Goal: Use online tool/utility: Utilize a website feature to perform a specific function

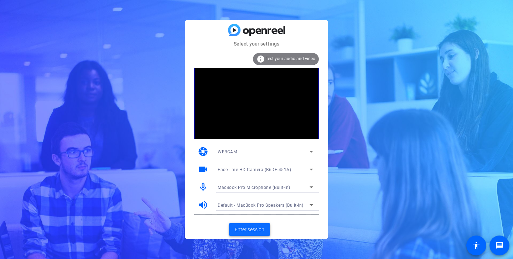
click at [254, 231] on span "Enter session" at bounding box center [250, 229] width 30 height 7
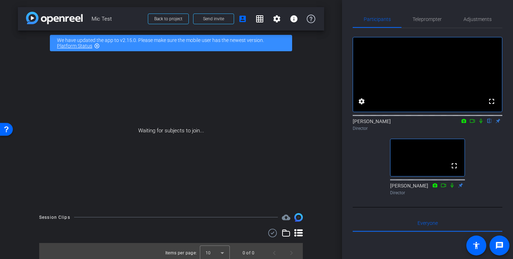
click at [480, 124] on icon at bounding box center [481, 121] width 6 height 5
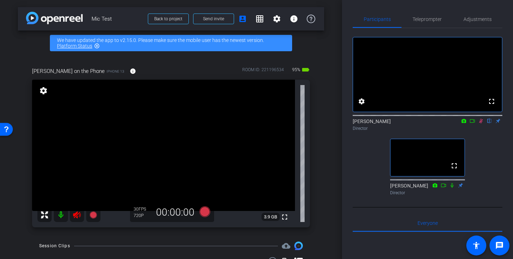
click at [78, 216] on icon at bounding box center [77, 215] width 9 height 9
click at [485, 17] on span "Adjustments" at bounding box center [478, 19] width 28 height 5
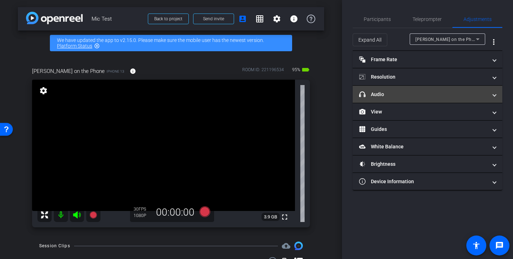
click at [428, 97] on mat-panel-title "headphone icon Audio" at bounding box center [423, 94] width 128 height 7
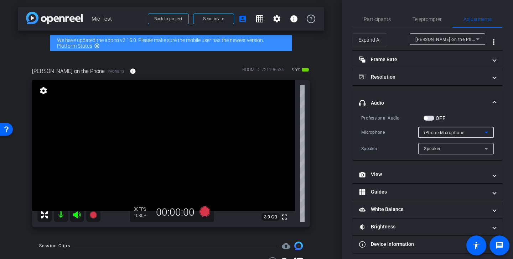
click at [476, 131] on div "iPhone Microphone" at bounding box center [454, 132] width 61 height 9
click at [479, 112] on div at bounding box center [256, 129] width 513 height 259
click at [379, 23] on span "Participants" at bounding box center [377, 19] width 27 height 17
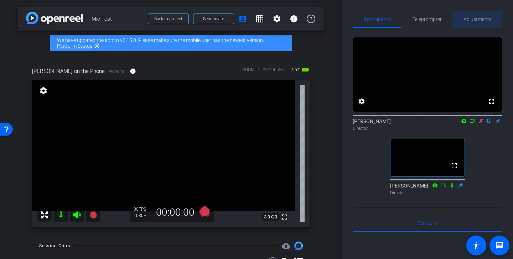
click at [473, 22] on span "Adjustments" at bounding box center [478, 19] width 28 height 17
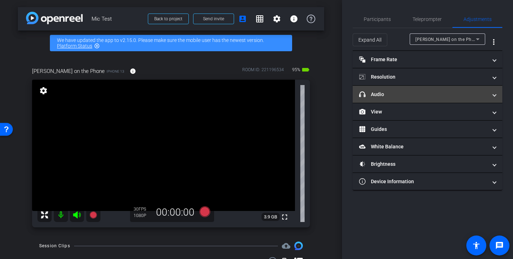
click at [409, 92] on mat-panel-title "headphone icon Audio" at bounding box center [423, 94] width 128 height 7
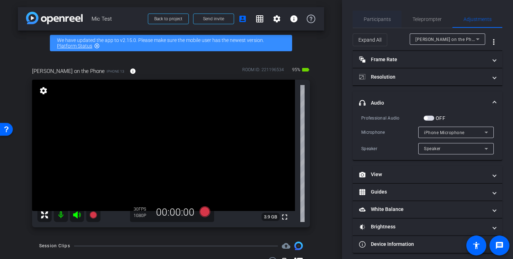
click at [376, 22] on span "Participants" at bounding box center [377, 19] width 27 height 5
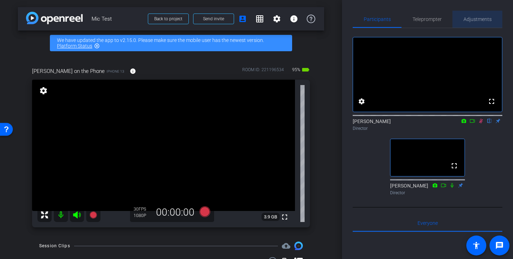
click at [485, 15] on span "Adjustments" at bounding box center [478, 19] width 28 height 17
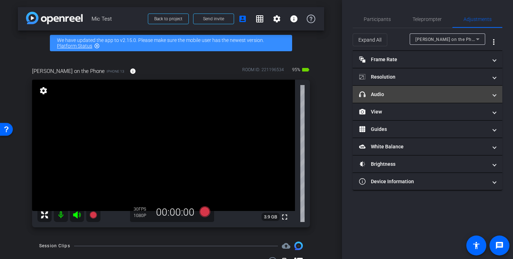
click at [427, 95] on mat-panel-title "headphone icon Audio" at bounding box center [423, 94] width 128 height 7
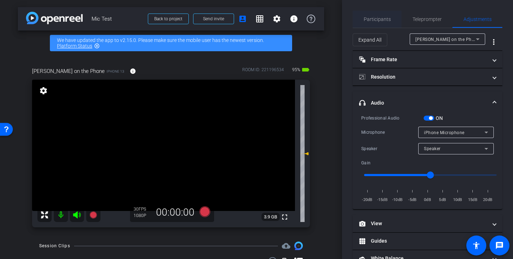
click at [377, 21] on span "Participants" at bounding box center [377, 19] width 27 height 5
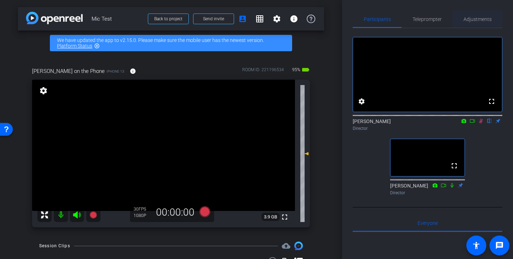
click at [481, 18] on span "Adjustments" at bounding box center [478, 19] width 28 height 5
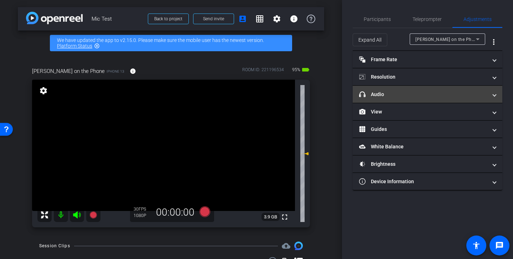
click at [409, 91] on mat-panel-title "headphone icon Audio" at bounding box center [423, 94] width 128 height 7
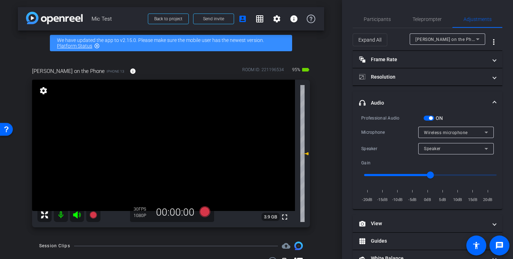
click at [410, 96] on mat-expansion-panel-header "headphone icon Audio" at bounding box center [428, 103] width 150 height 23
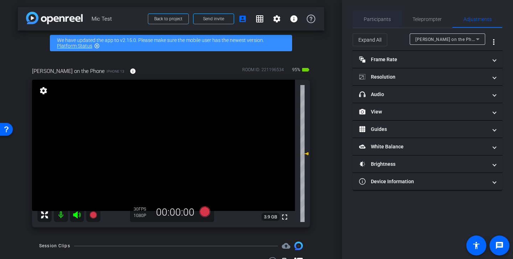
click at [386, 19] on span "Participants" at bounding box center [377, 19] width 27 height 5
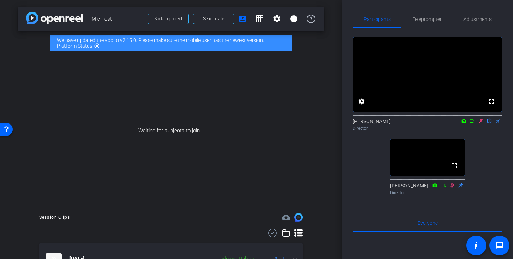
click at [481, 124] on icon at bounding box center [481, 121] width 6 height 5
click at [480, 23] on span "Adjustments" at bounding box center [478, 19] width 28 height 17
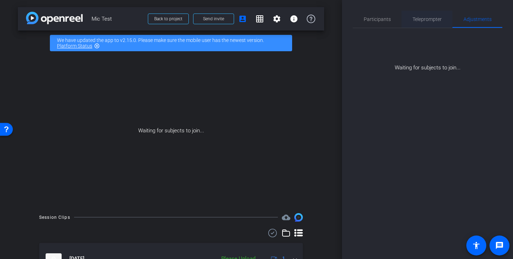
click at [433, 19] on span "Teleprompter" at bounding box center [427, 19] width 29 height 5
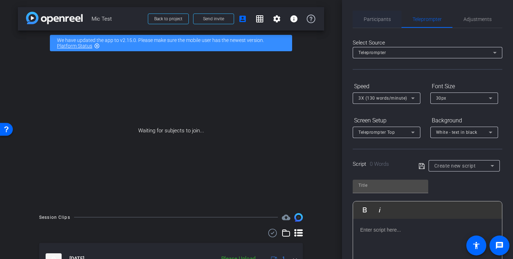
click at [382, 17] on span "Participants" at bounding box center [377, 19] width 27 height 5
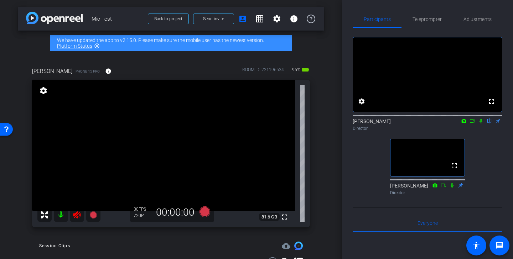
click at [76, 212] on icon at bounding box center [77, 215] width 9 height 9
click at [485, 15] on span "Adjustments" at bounding box center [478, 19] width 28 height 17
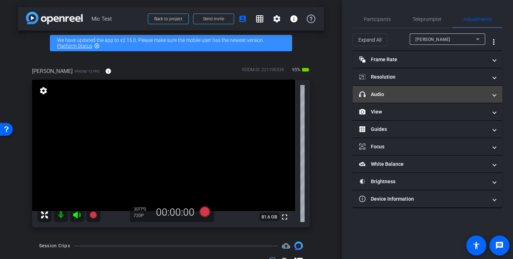
click at [422, 89] on mat-expansion-panel-header "headphone icon Audio" at bounding box center [428, 94] width 150 height 17
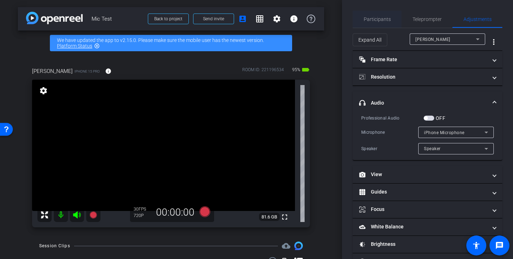
click at [376, 22] on span "Participants" at bounding box center [377, 19] width 27 height 5
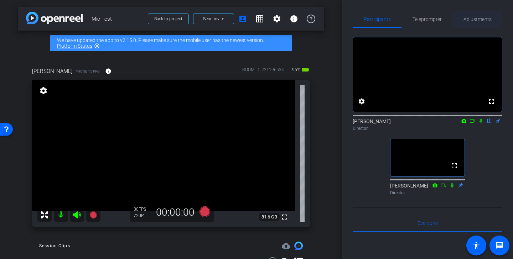
click at [487, 16] on span "Adjustments" at bounding box center [478, 19] width 28 height 17
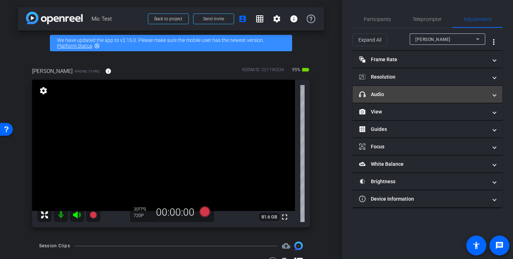
click at [459, 93] on mat-panel-title "headphone icon Audio" at bounding box center [423, 94] width 128 height 7
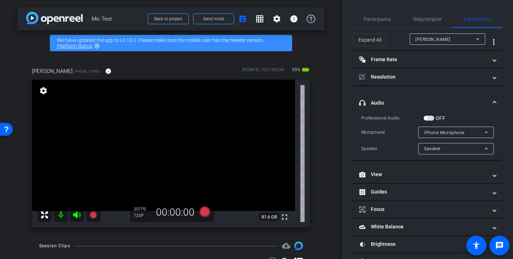
click at [474, 131] on div "iPhone Microphone" at bounding box center [454, 132] width 61 height 9
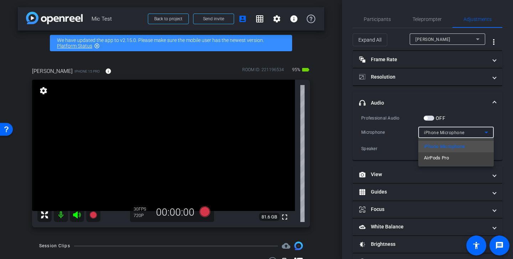
click at [452, 114] on div at bounding box center [256, 129] width 513 height 259
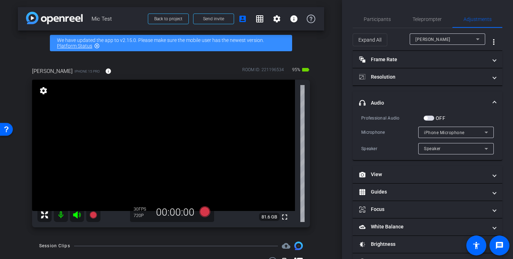
click at [429, 117] on span "button" at bounding box center [429, 118] width 11 height 5
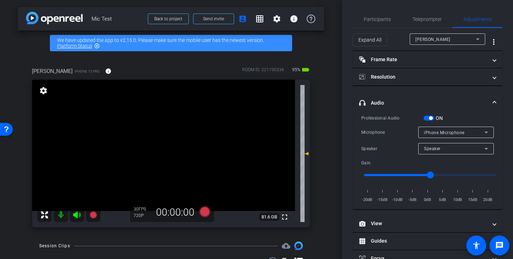
click at [450, 134] on span "iPhone Microphone" at bounding box center [444, 132] width 41 height 5
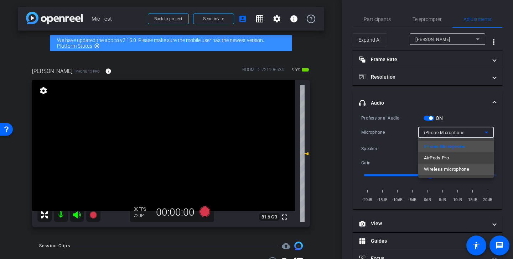
click at [459, 171] on span "Wireless microphone" at bounding box center [446, 169] width 45 height 9
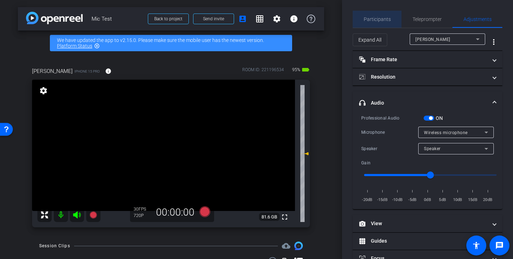
click at [377, 14] on span "Participants" at bounding box center [377, 19] width 27 height 17
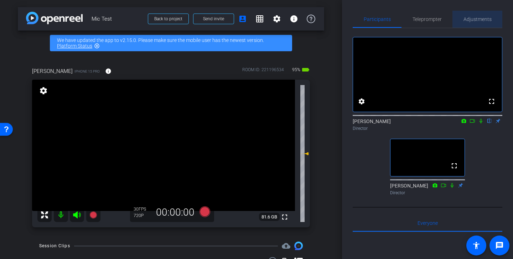
click at [470, 23] on span "Adjustments" at bounding box center [478, 19] width 28 height 17
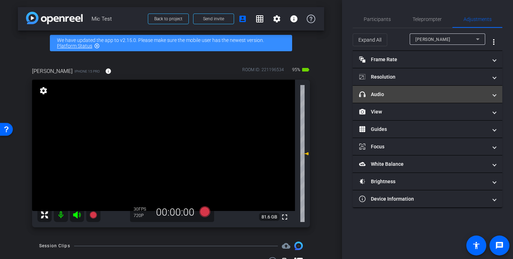
click at [409, 90] on mat-expansion-panel-header "headphone icon Audio" at bounding box center [428, 94] width 150 height 17
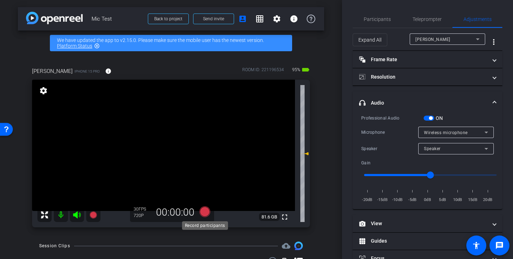
click at [206, 211] on icon at bounding box center [205, 212] width 11 height 11
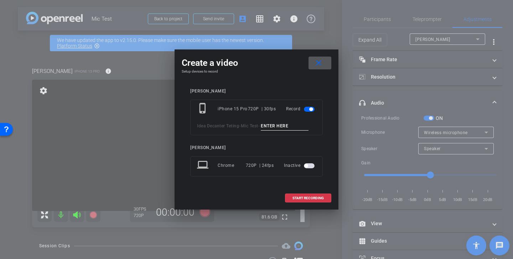
click at [322, 63] on mat-icon "close" at bounding box center [318, 63] width 9 height 9
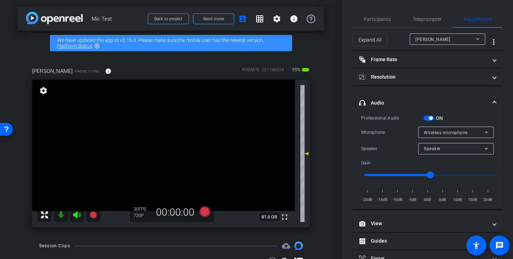
click at [432, 119] on span "button" at bounding box center [431, 119] width 4 height 4
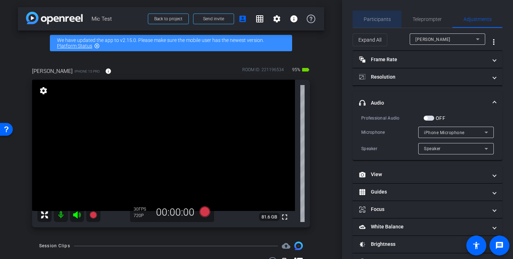
click at [377, 14] on span "Participants" at bounding box center [377, 19] width 27 height 17
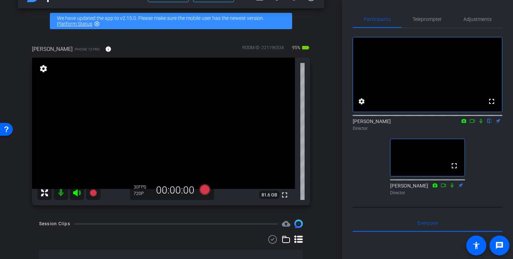
scroll to position [24, 0]
